Goal: Contribute content

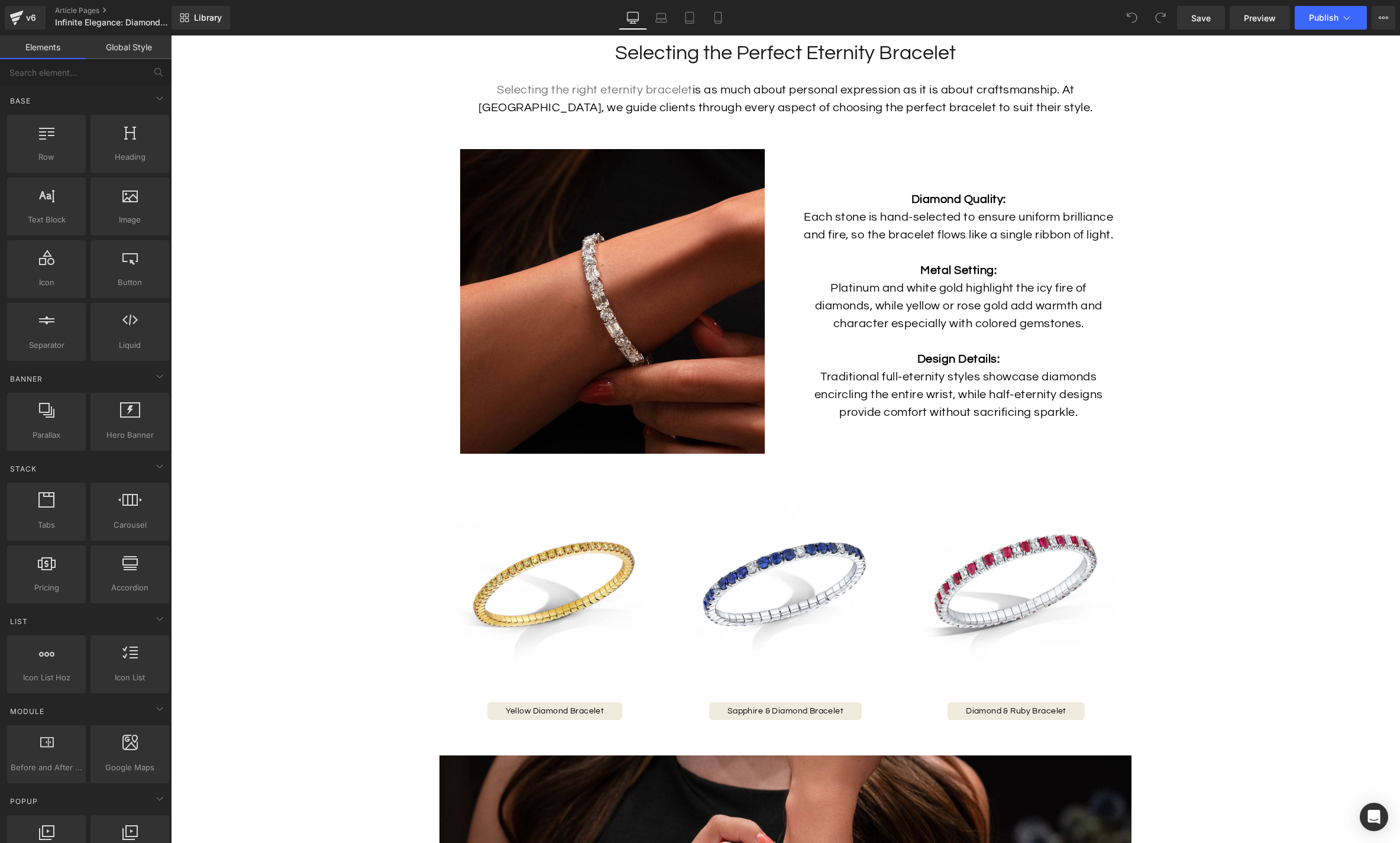
scroll to position [1937, 0]
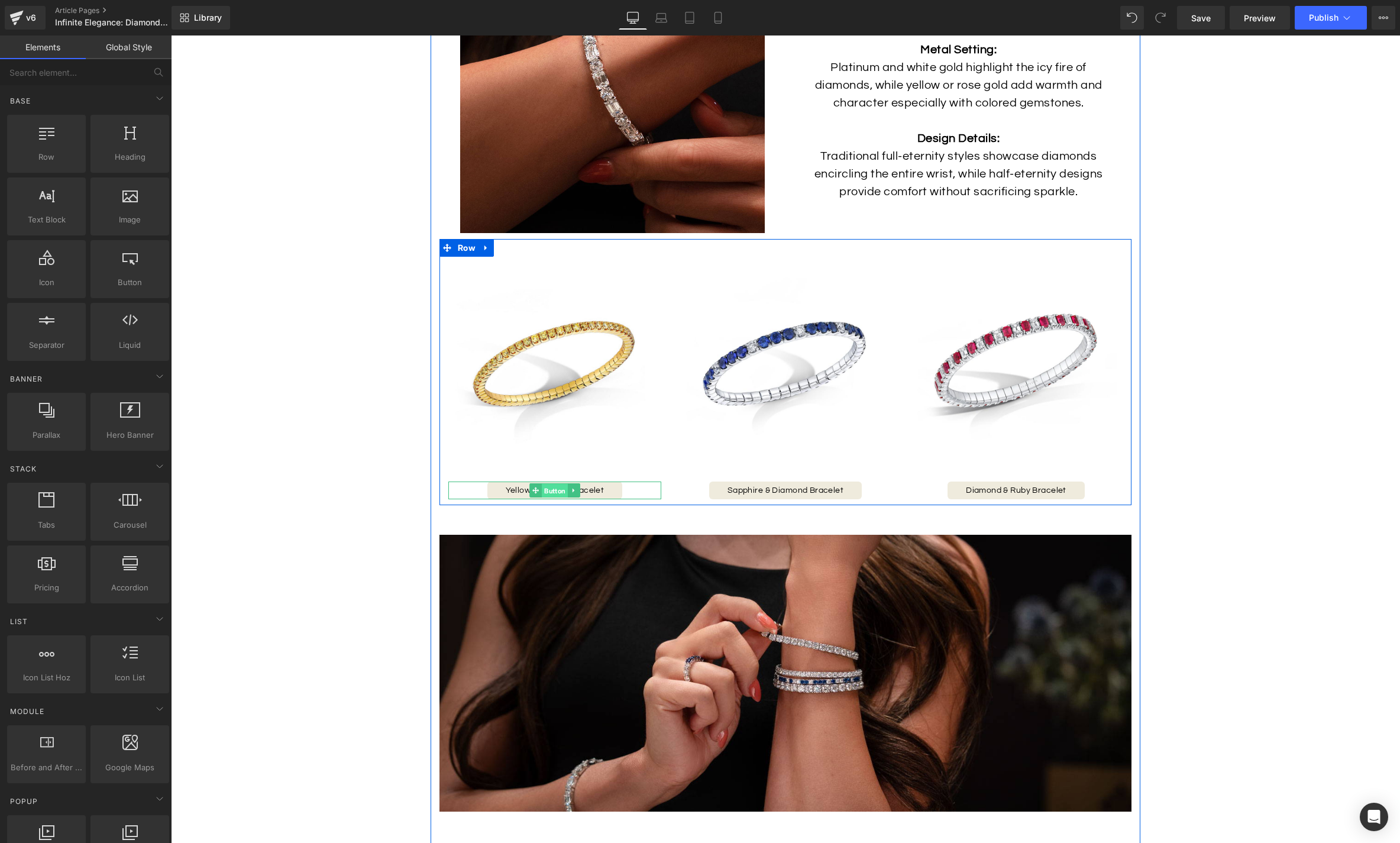
click at [559, 491] on span "Button" at bounding box center [555, 491] width 26 height 14
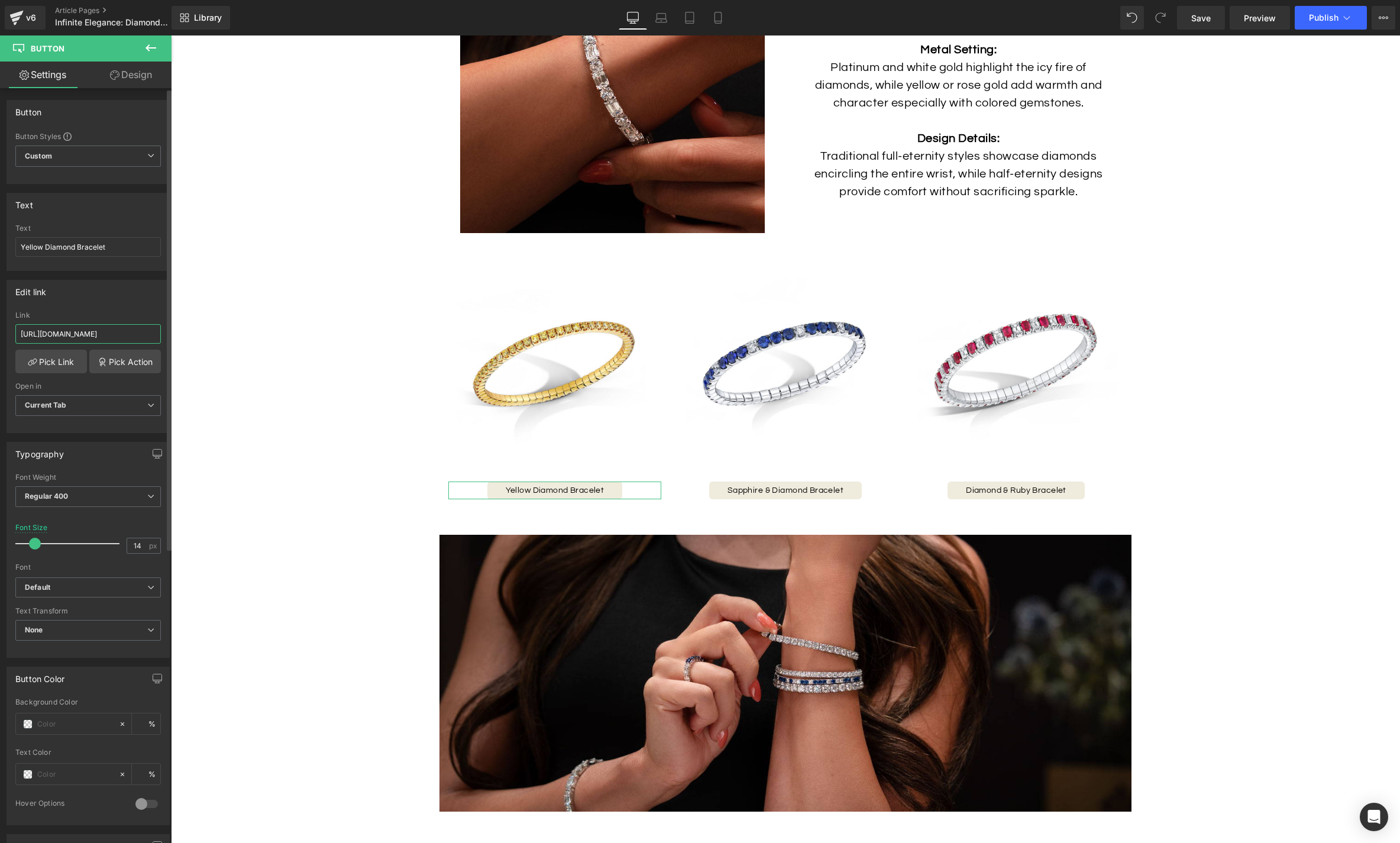
click at [85, 330] on input "[URL][DOMAIN_NAME]" at bounding box center [88, 334] width 145 height 19
click at [86, 330] on input "[URL][DOMAIN_NAME]" at bounding box center [88, 334] width 145 height 19
paste input "yellow-diamond-stretch-bracelet"
type input "[URL][DOMAIN_NAME]"
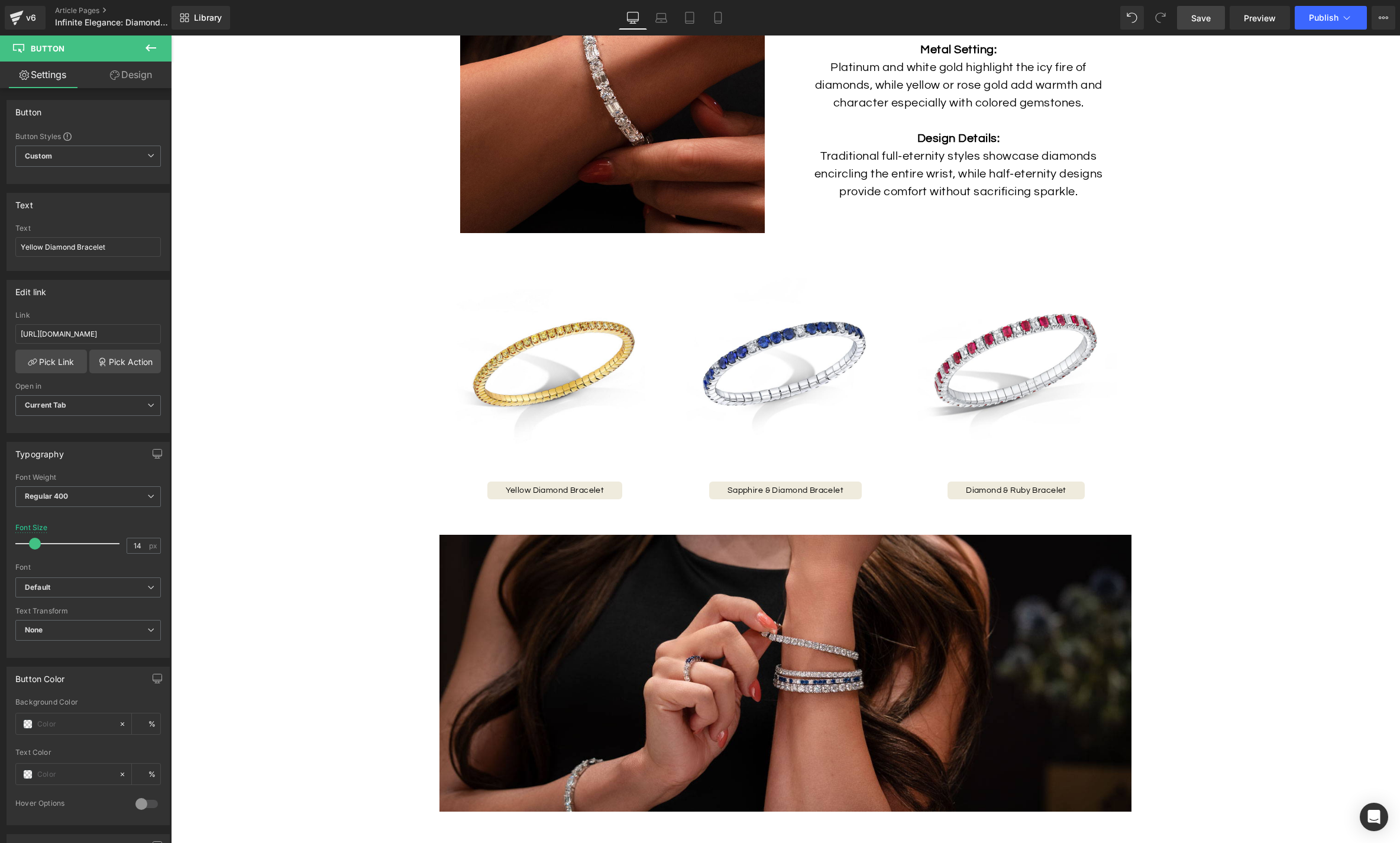
click at [1210, 19] on span "Save" at bounding box center [1201, 17] width 19 height 12
click at [1321, 19] on span "Publish" at bounding box center [1324, 17] width 30 height 10
click at [1344, 16] on icon at bounding box center [1347, 17] width 12 height 12
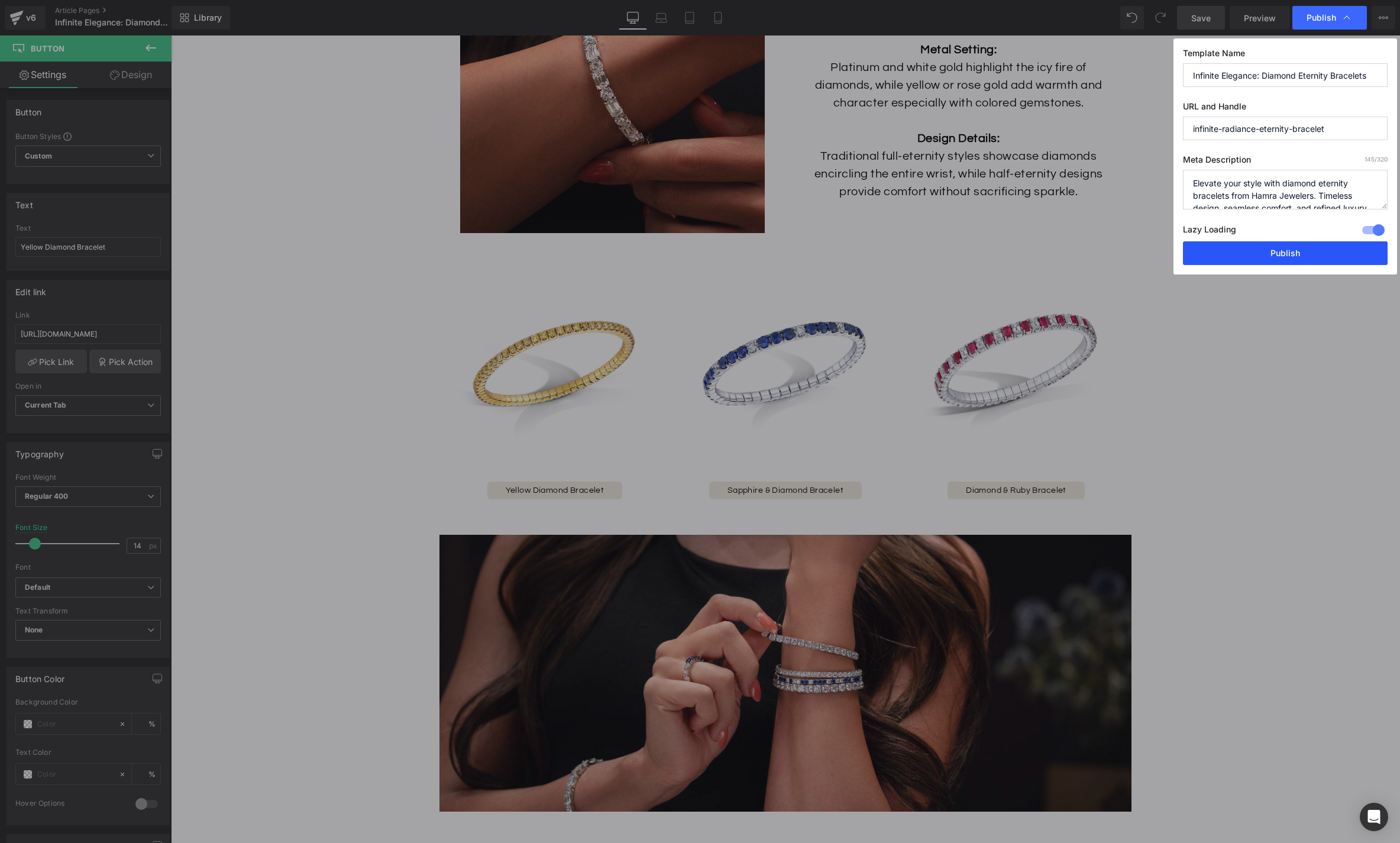
click at [1284, 260] on button "Publish" at bounding box center [1285, 253] width 204 height 24
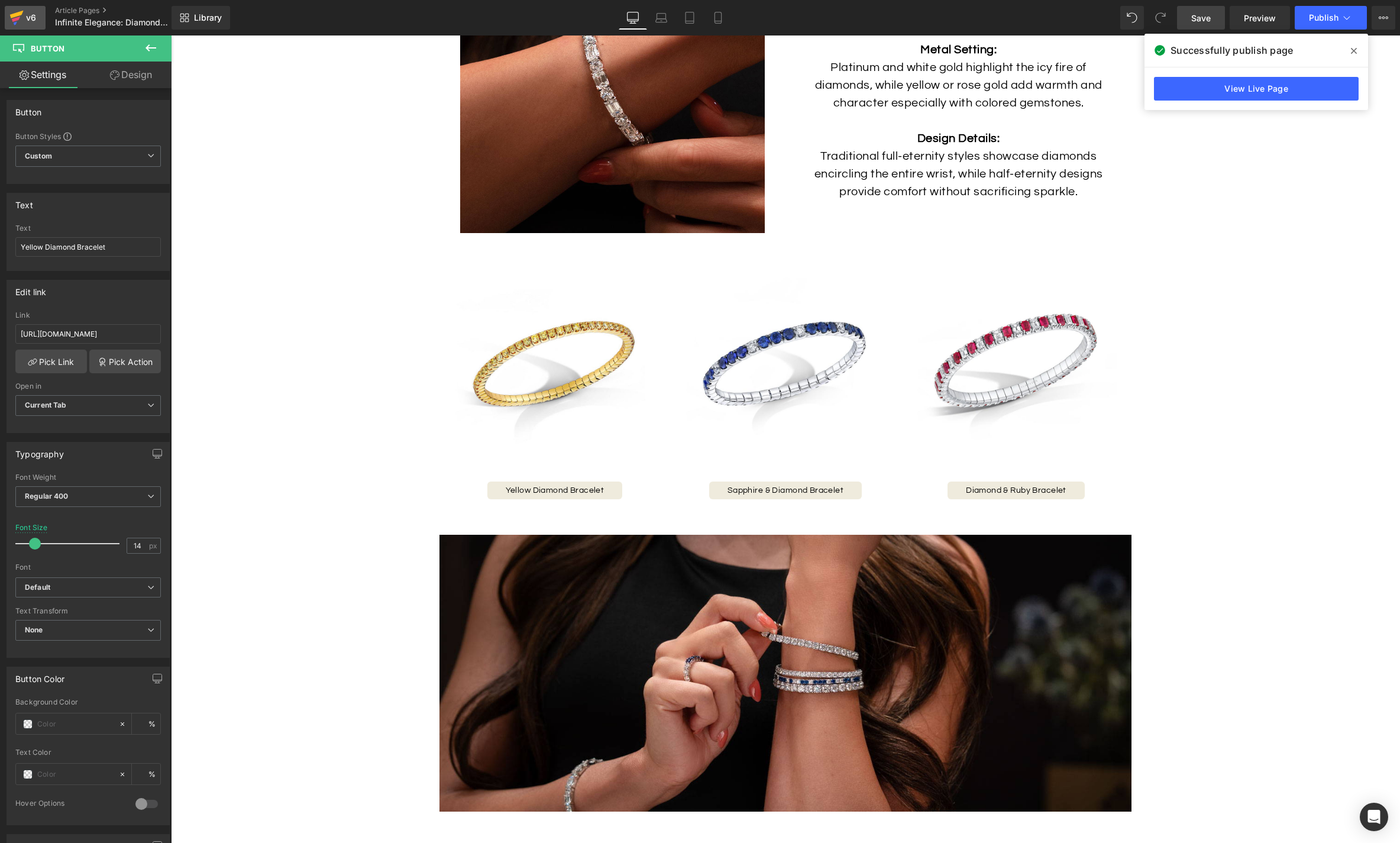
click at [26, 16] on div "v6" at bounding box center [31, 18] width 15 height 15
